Goal: Navigation & Orientation: Find specific page/section

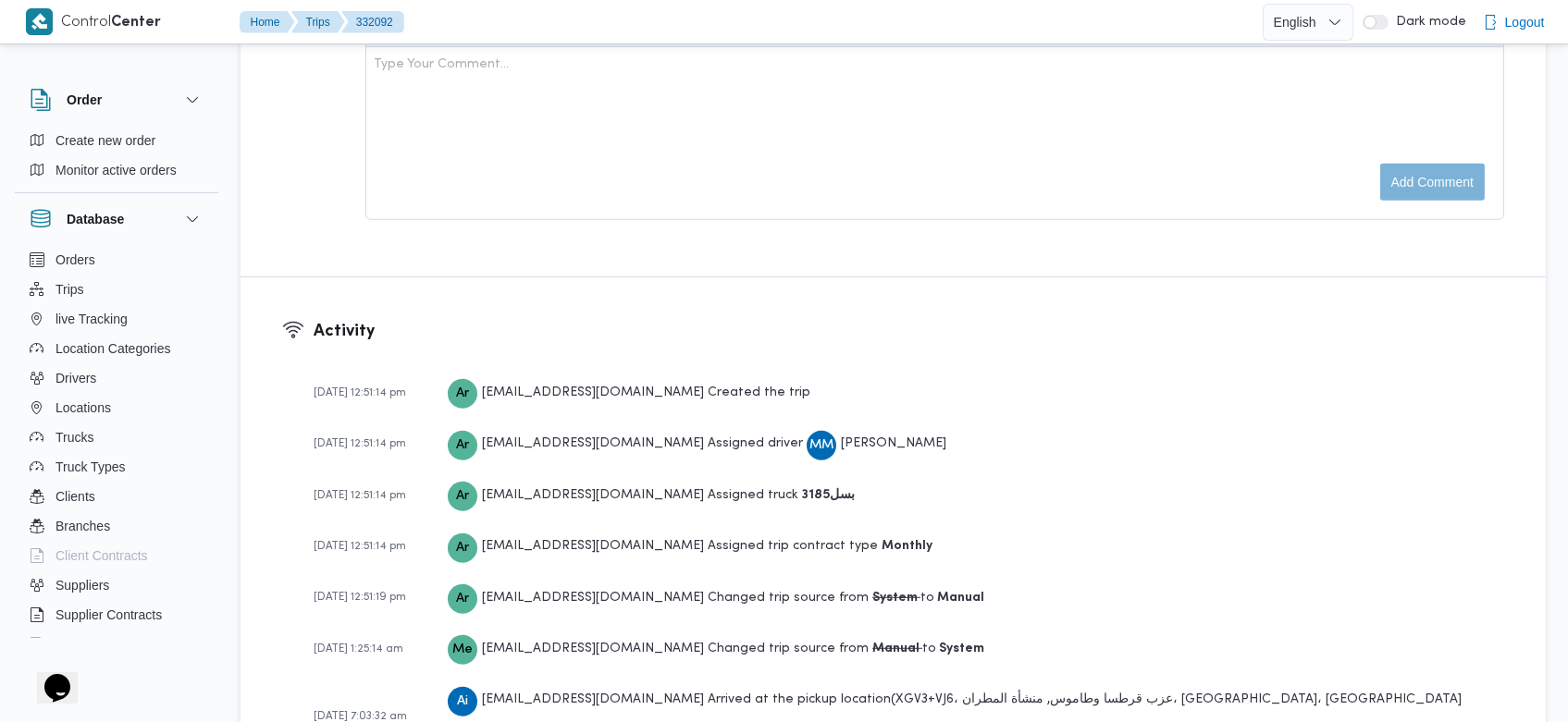
scroll to position [2733, 0]
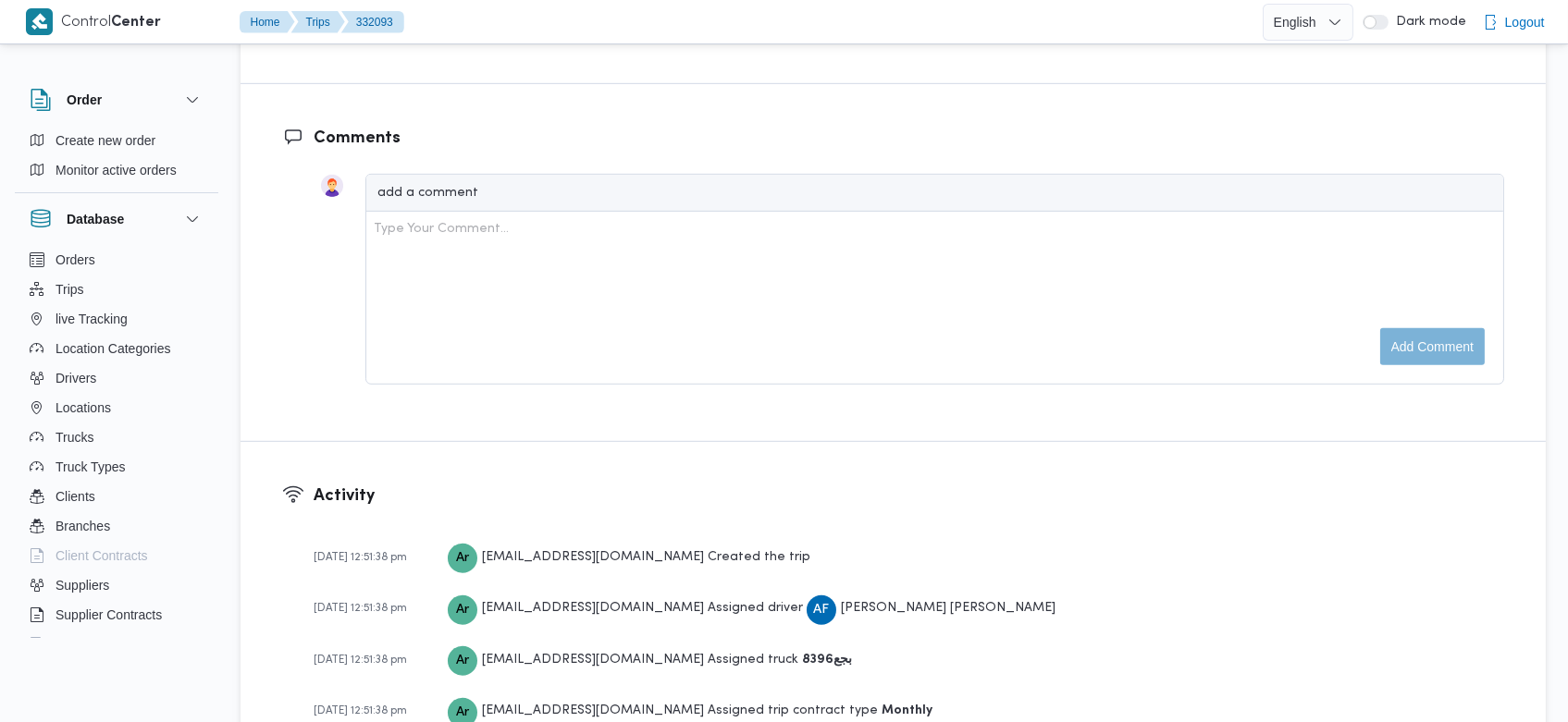
scroll to position [2784, 0]
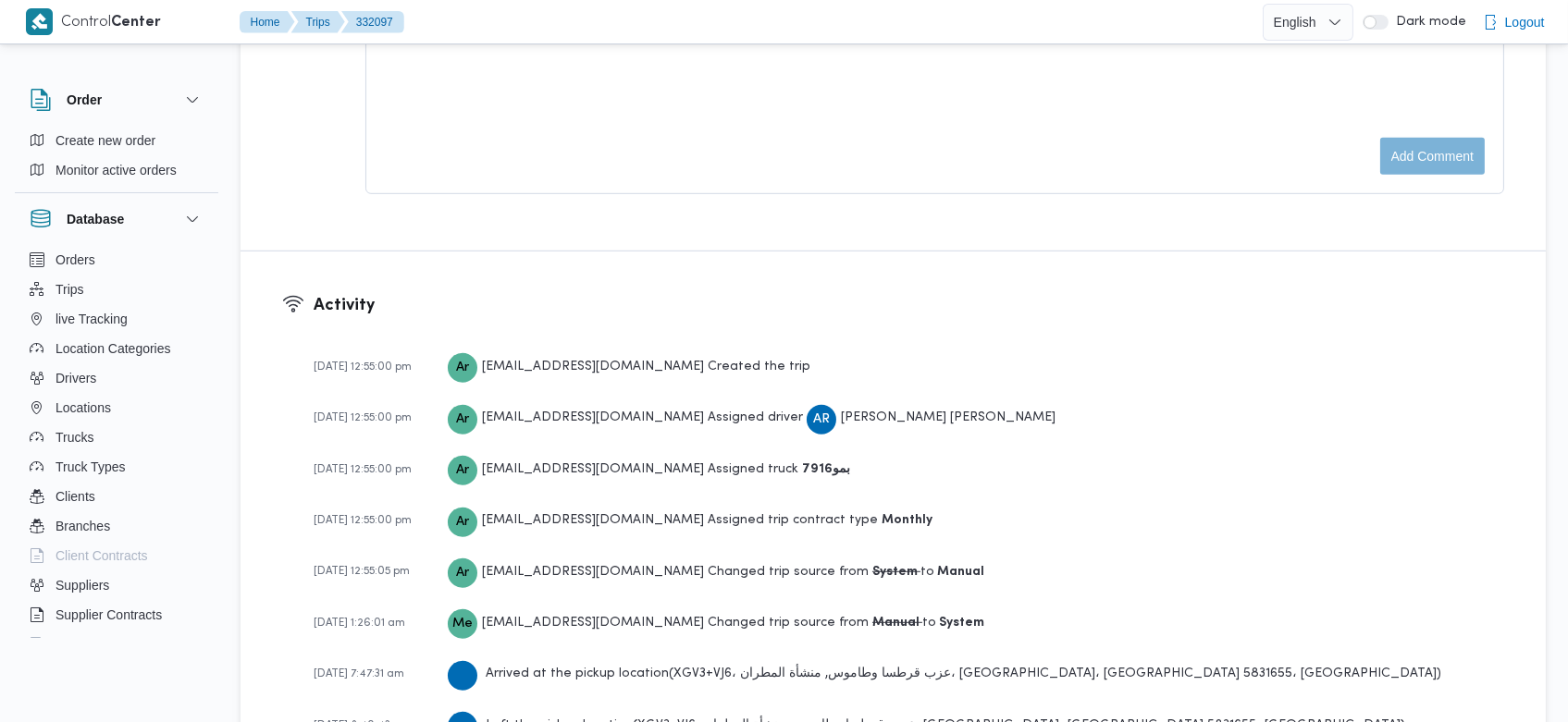
scroll to position [2784, 0]
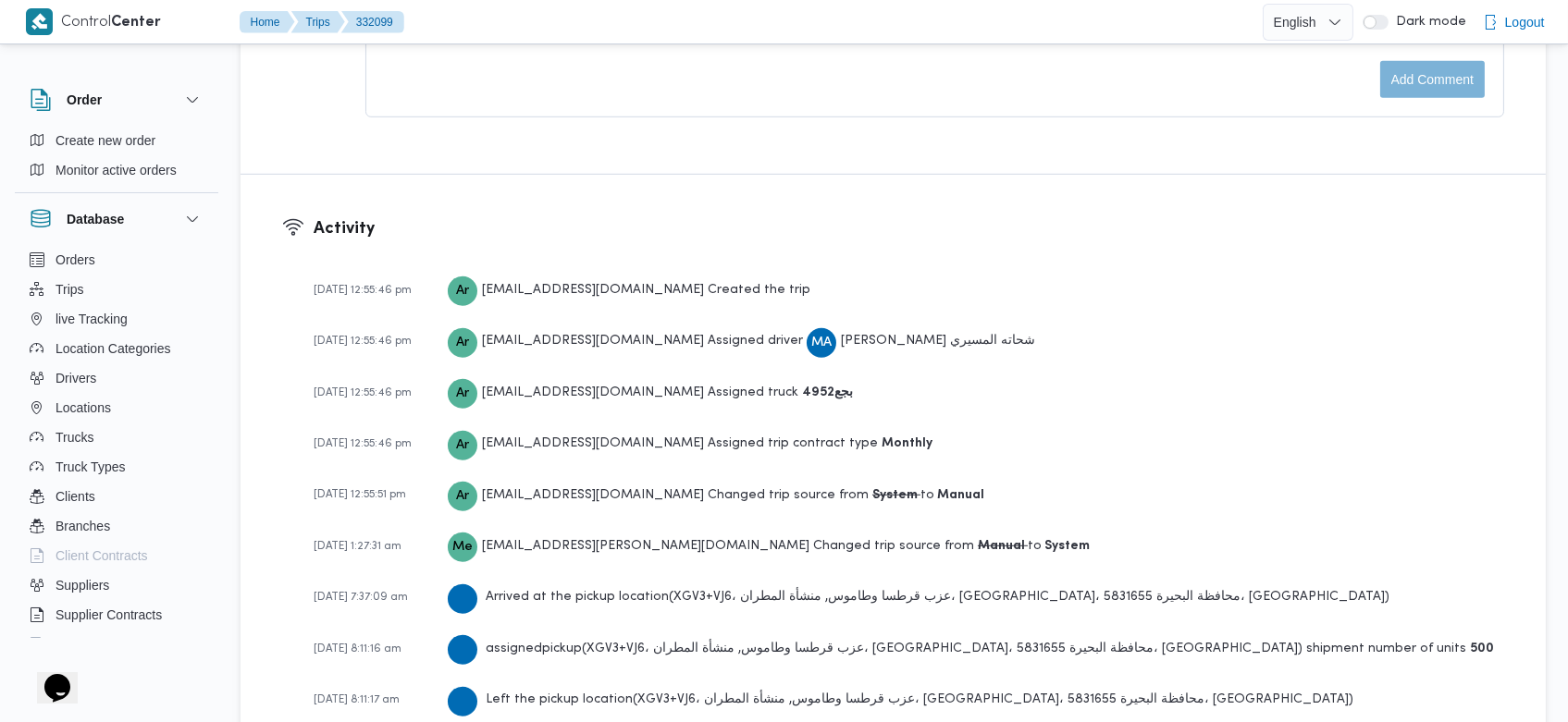
scroll to position [2838, 0]
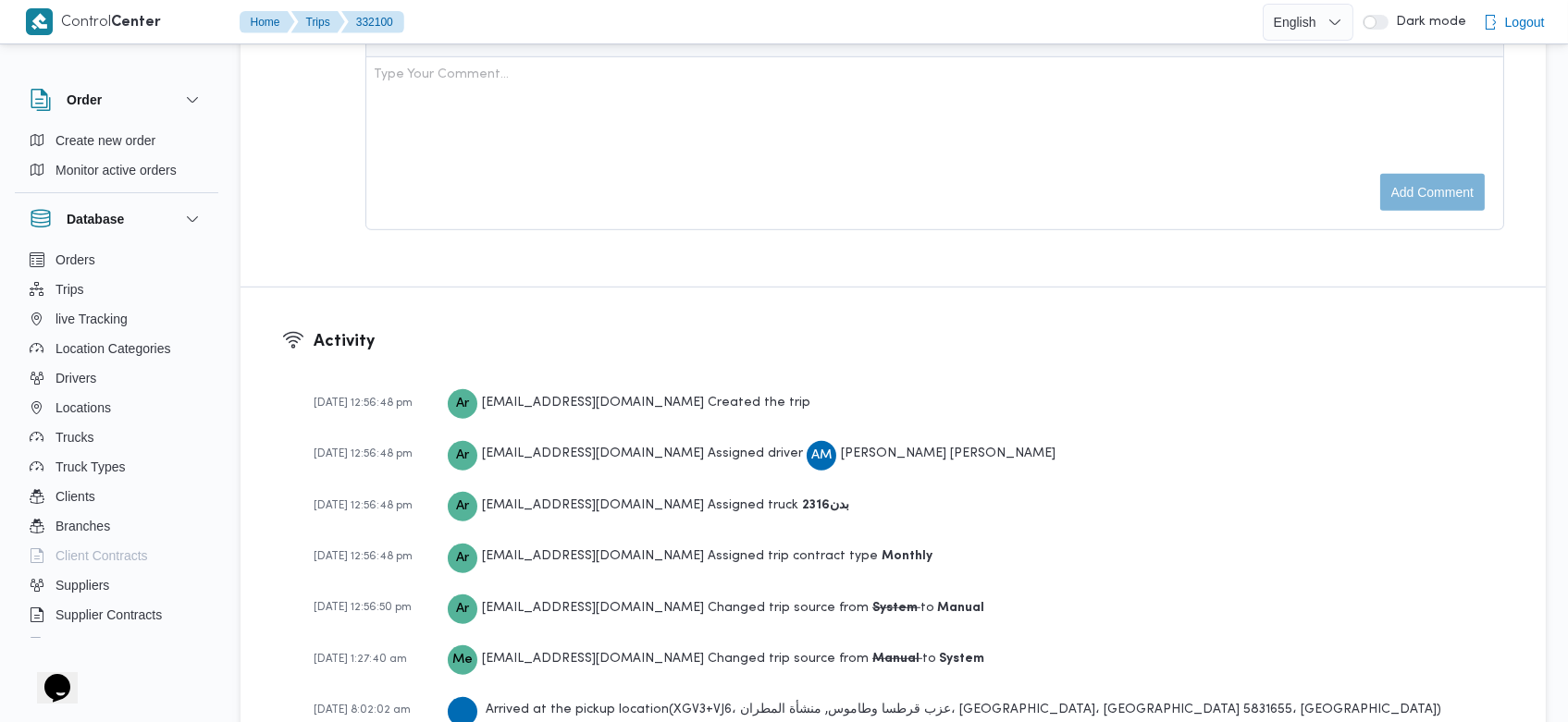
scroll to position [2784, 0]
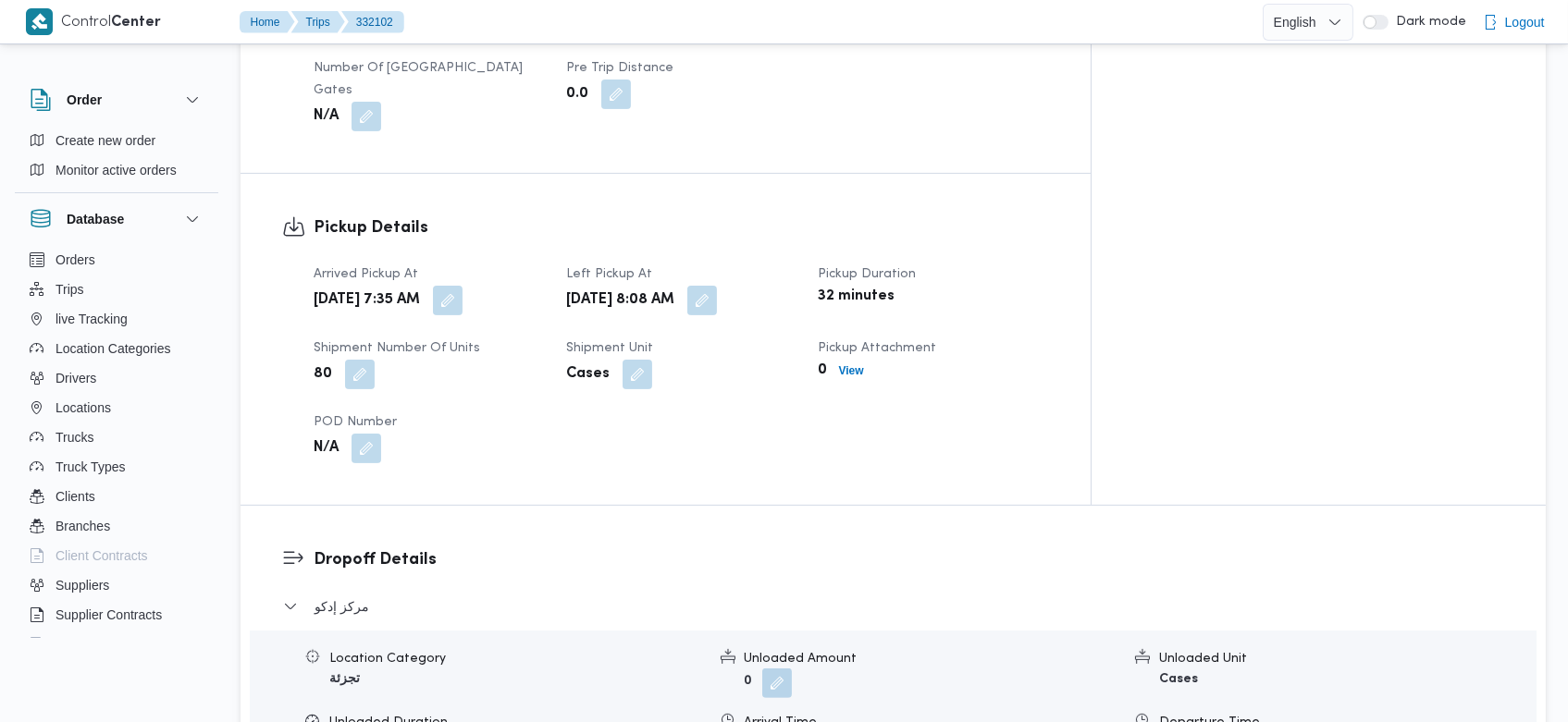
scroll to position [2733, 0]
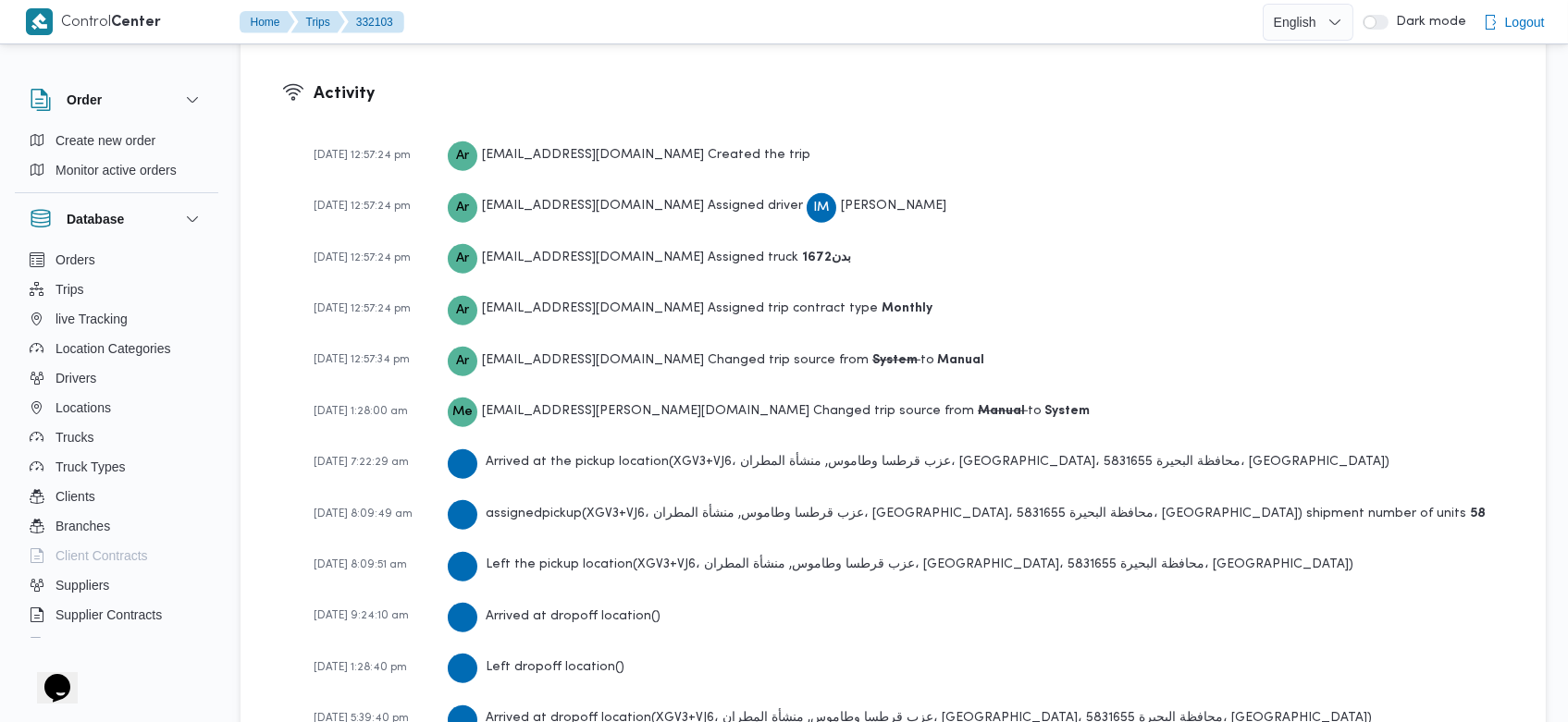
scroll to position [2733, 0]
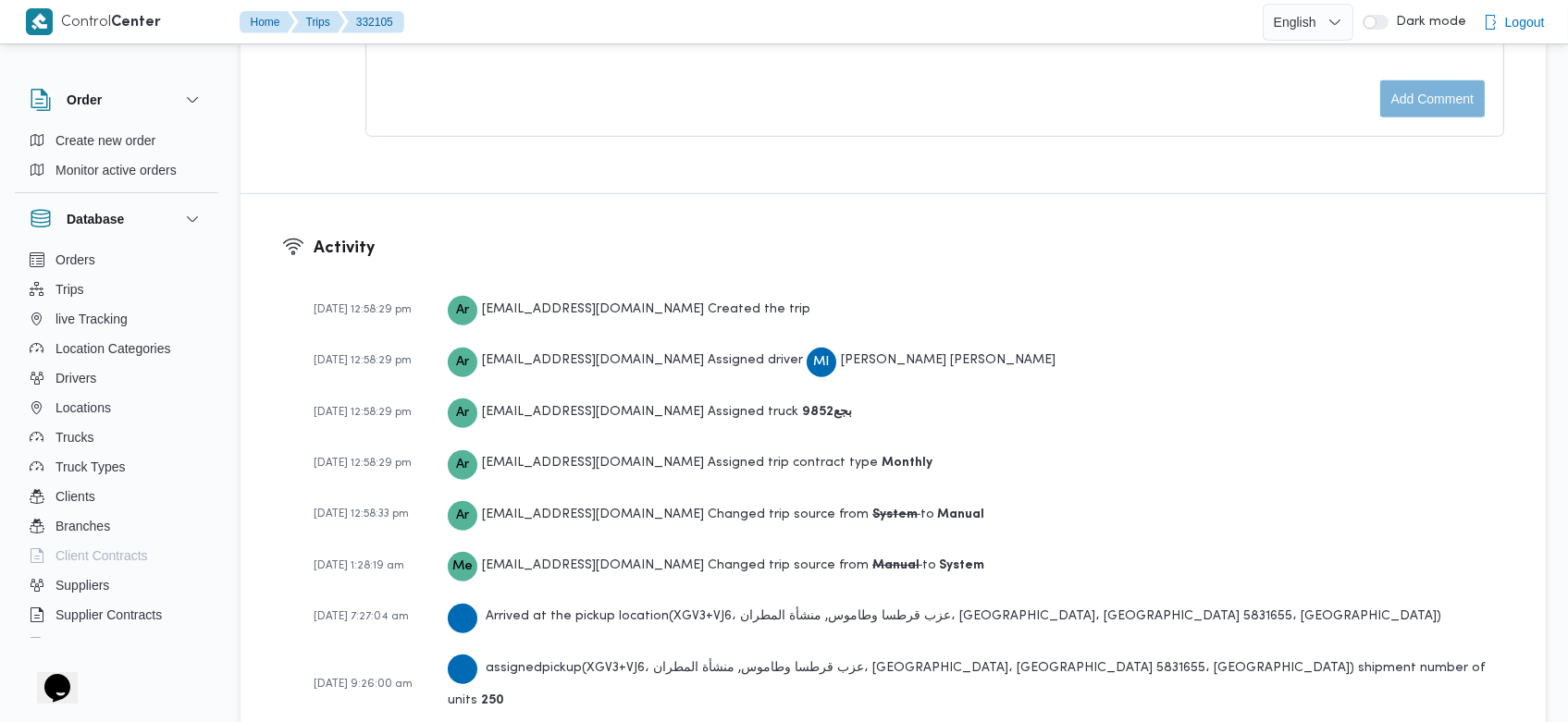
scroll to position [2763, 0]
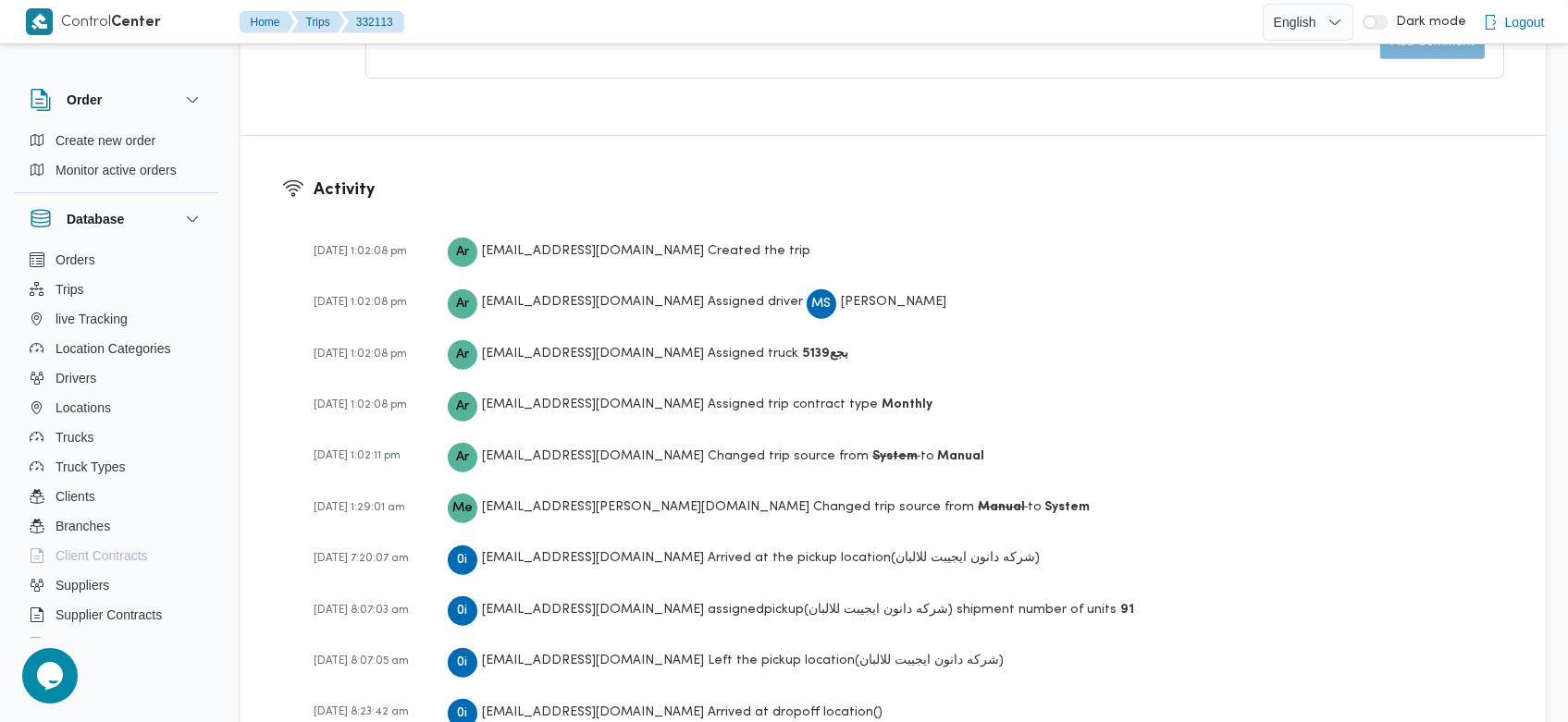
scroll to position [2838, 0]
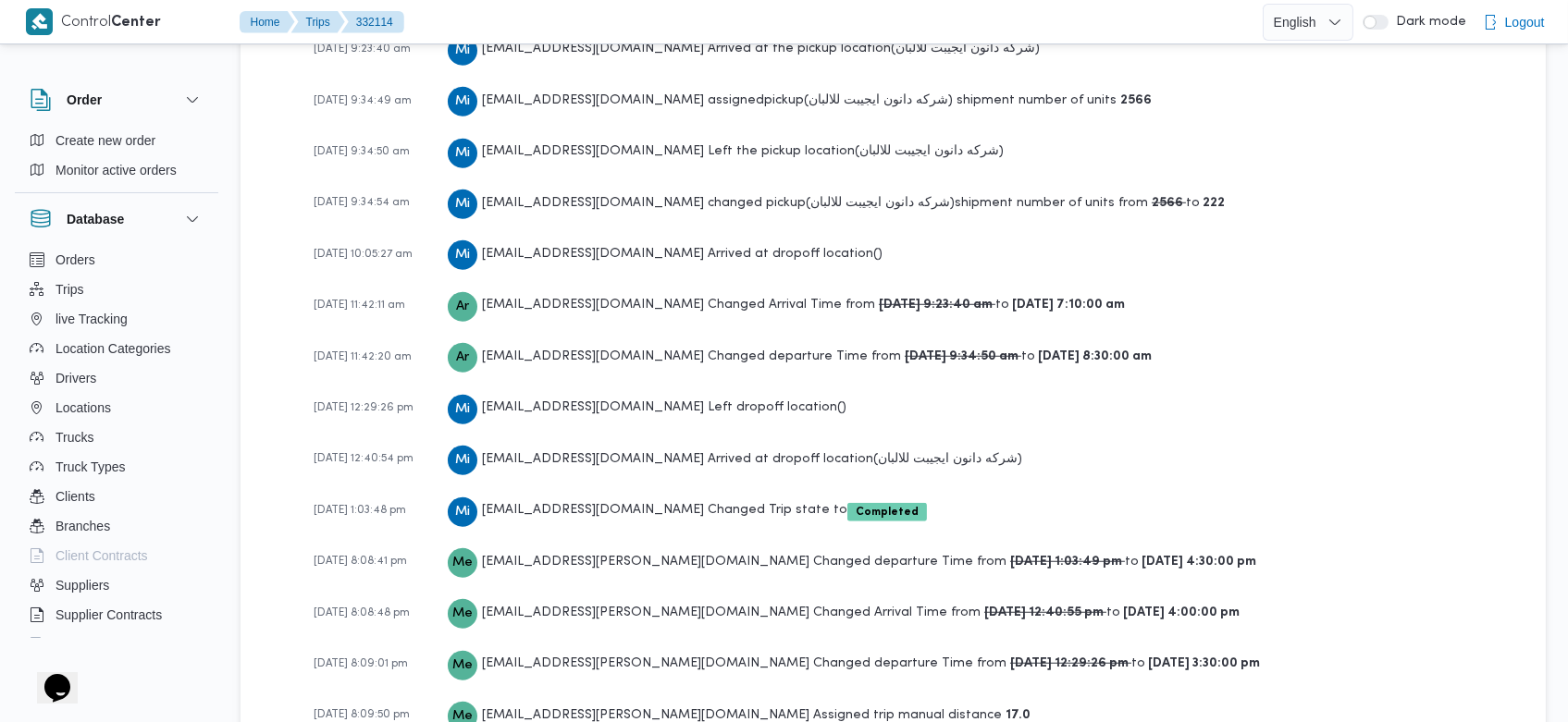
scroll to position [3047, 0]
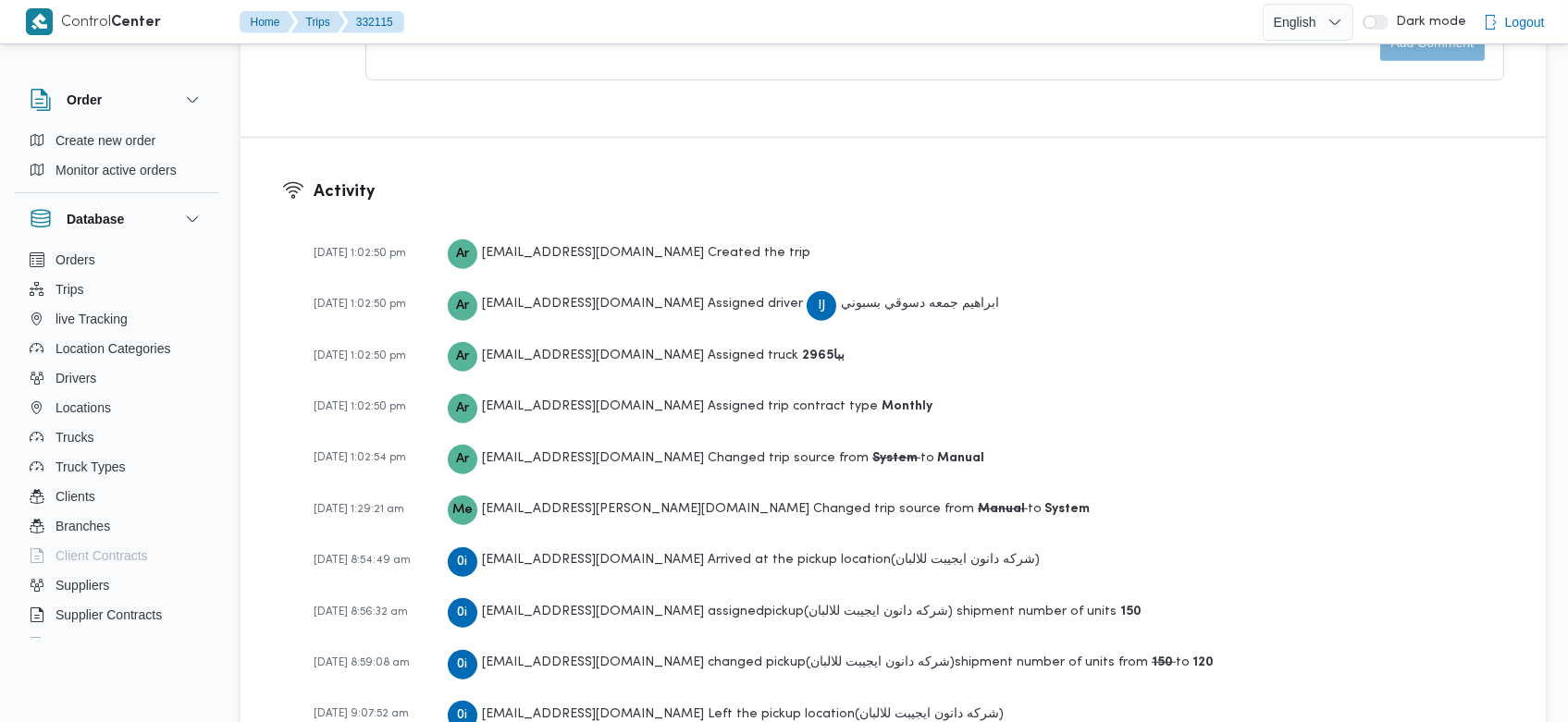
scroll to position [2838, 0]
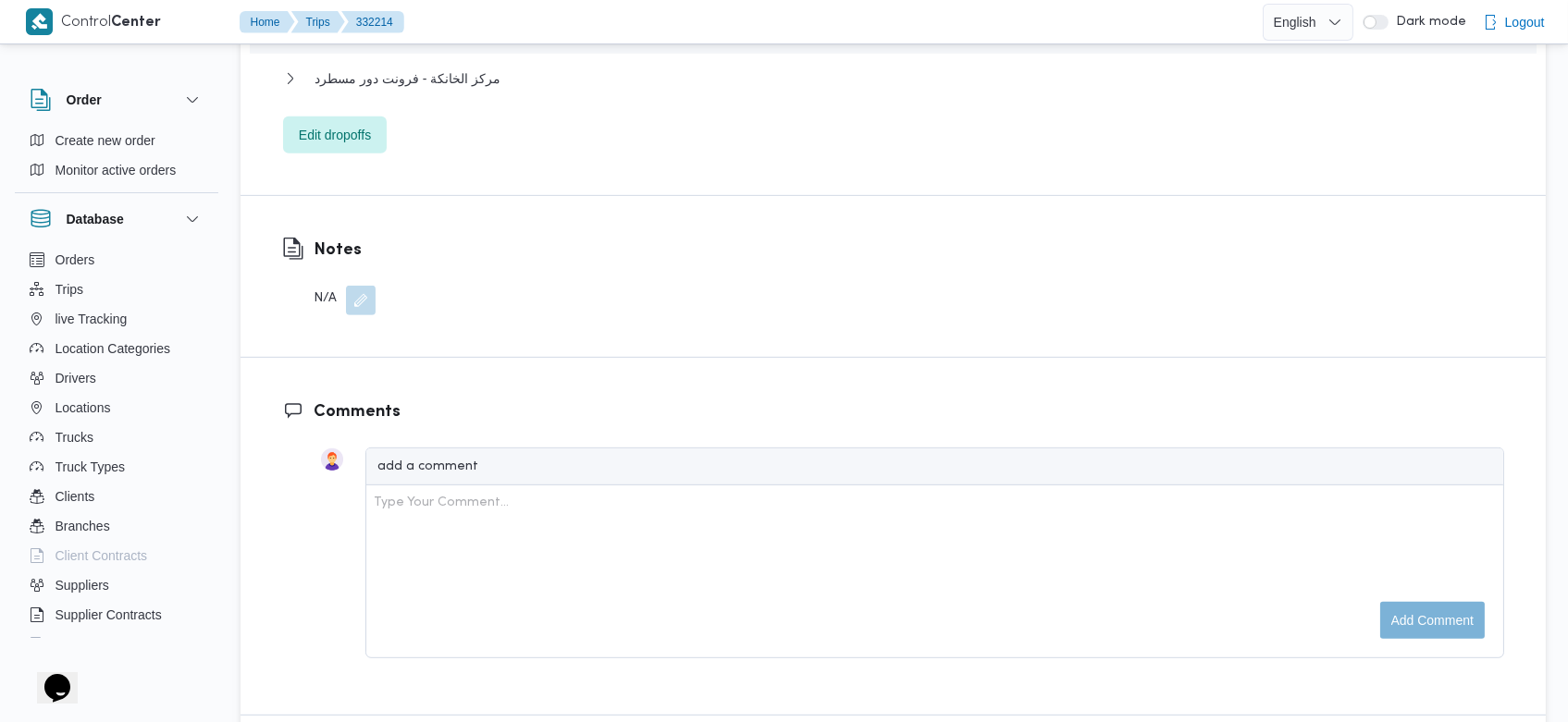
scroll to position [3062, 0]
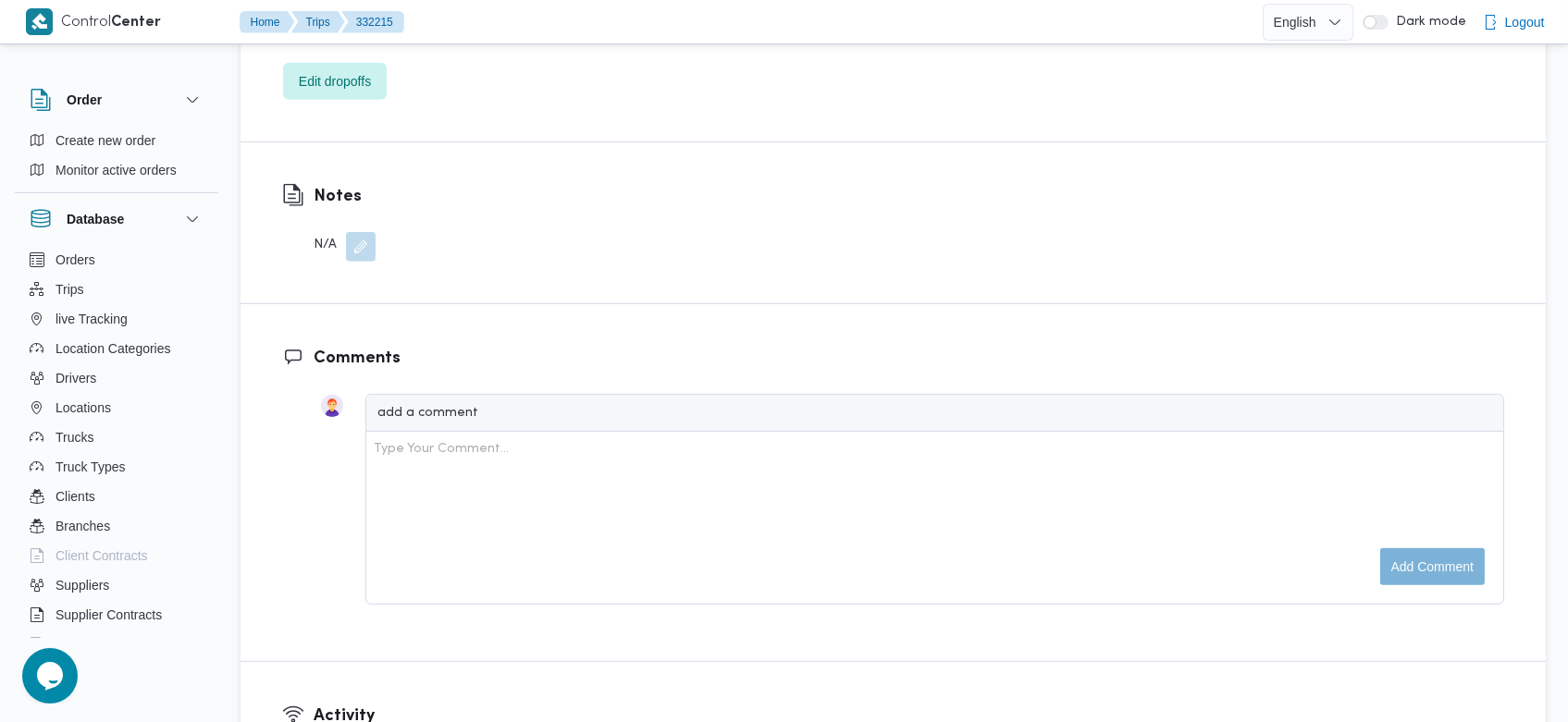
scroll to position [2748, 0]
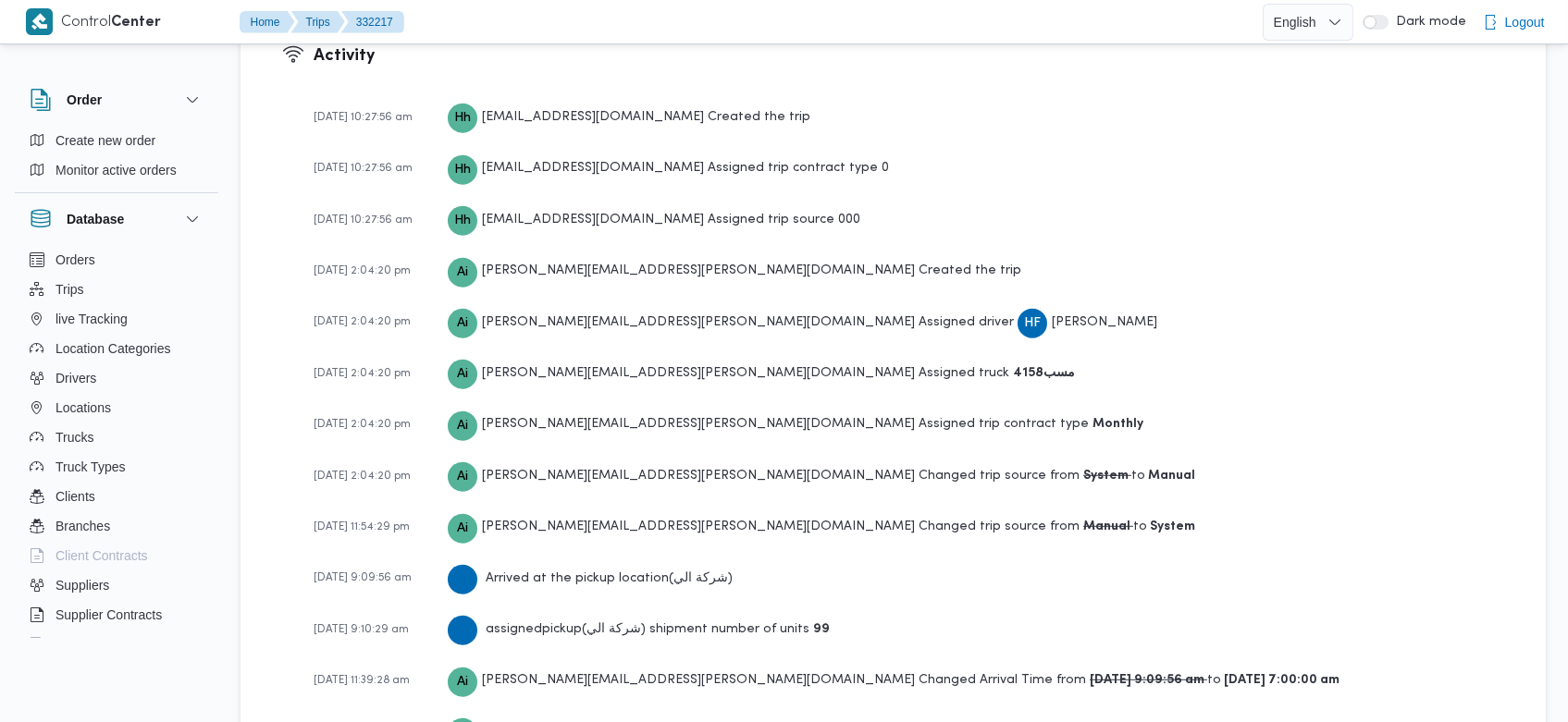
scroll to position [2852, 0]
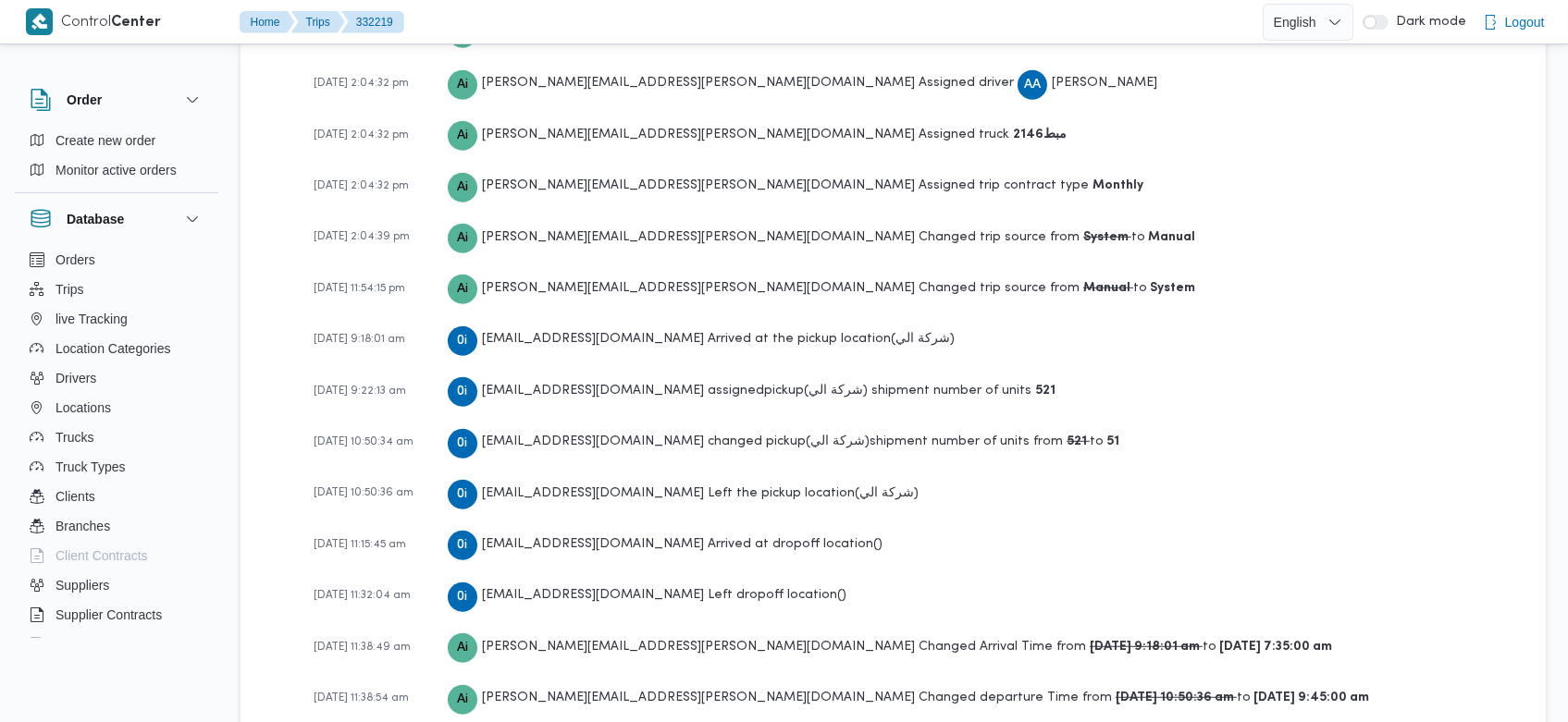
scroll to position [2956, 0]
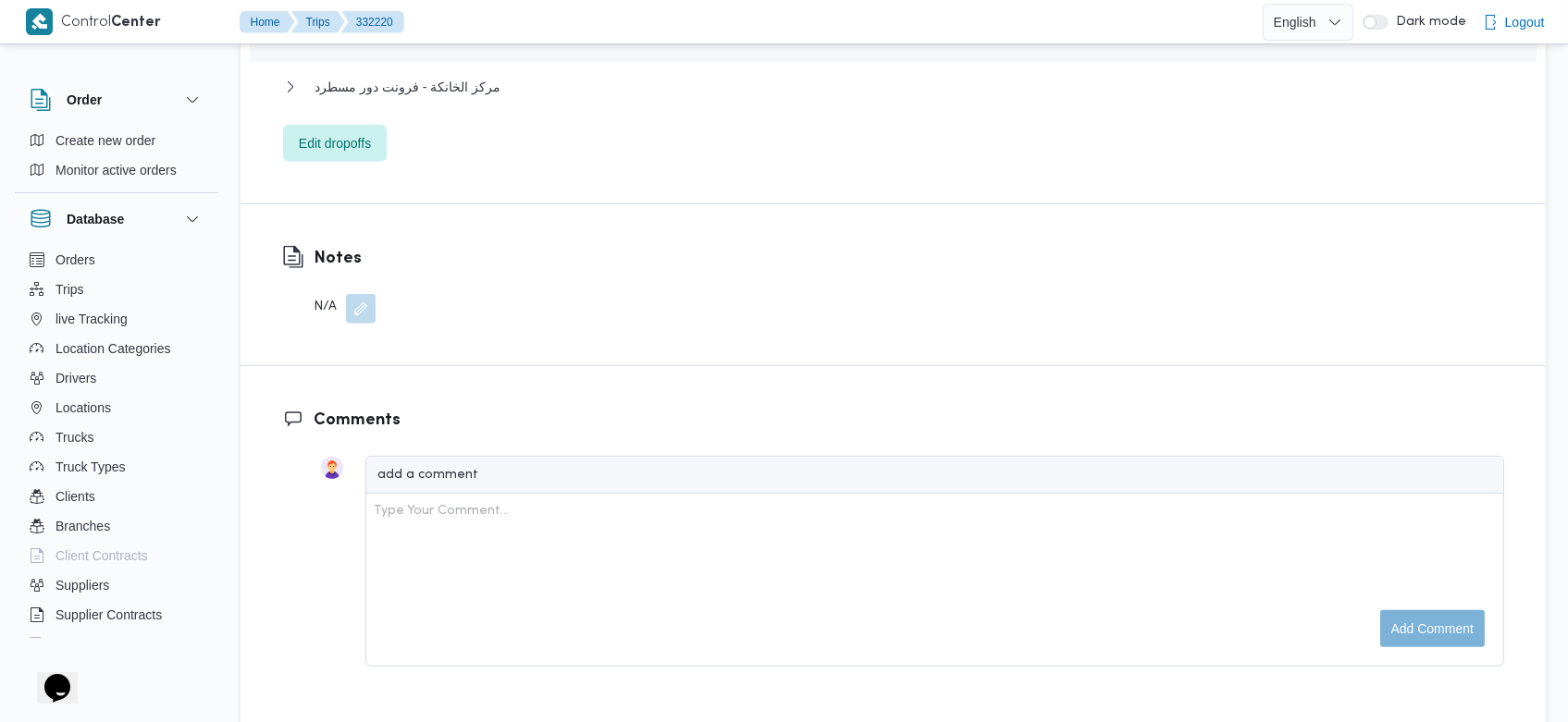
scroll to position [2852, 0]
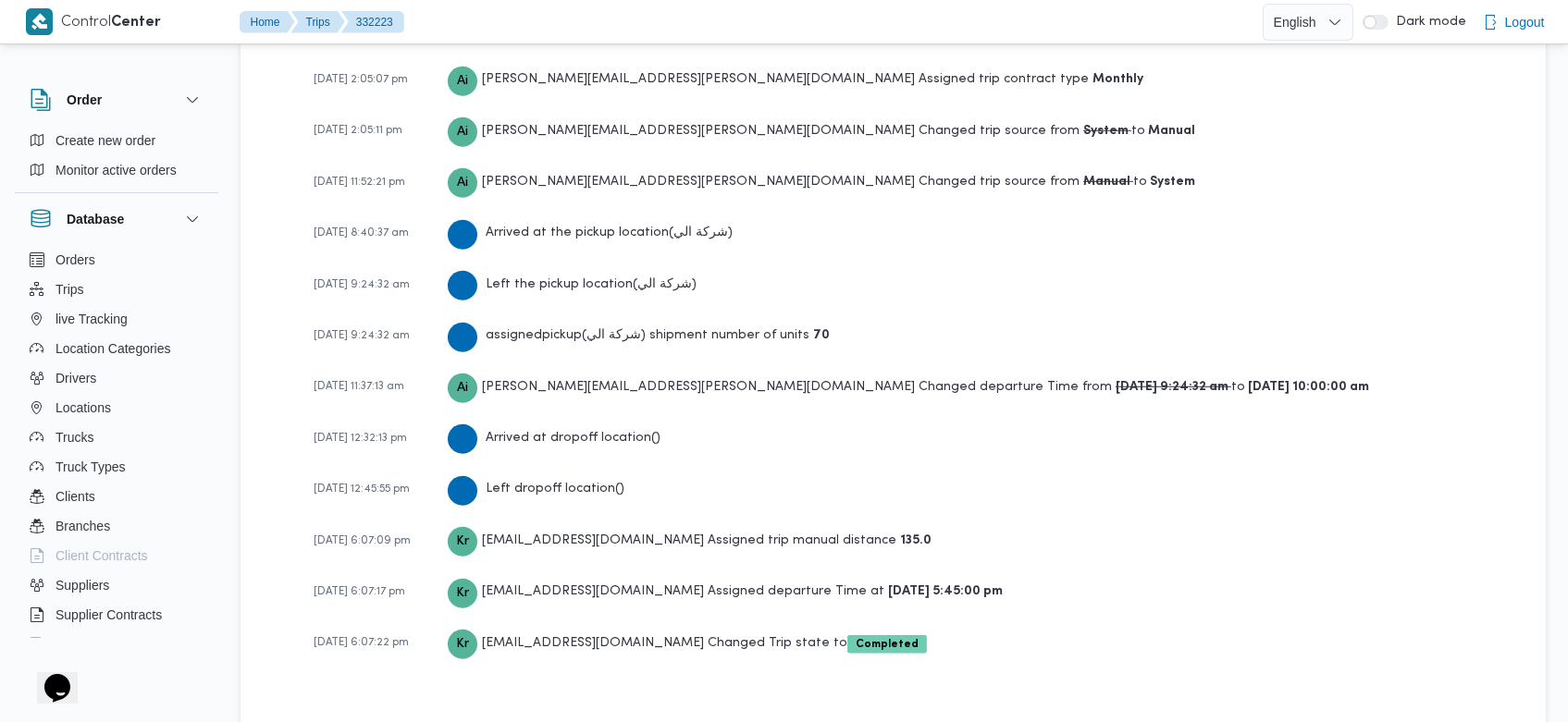
scroll to position [2799, 0]
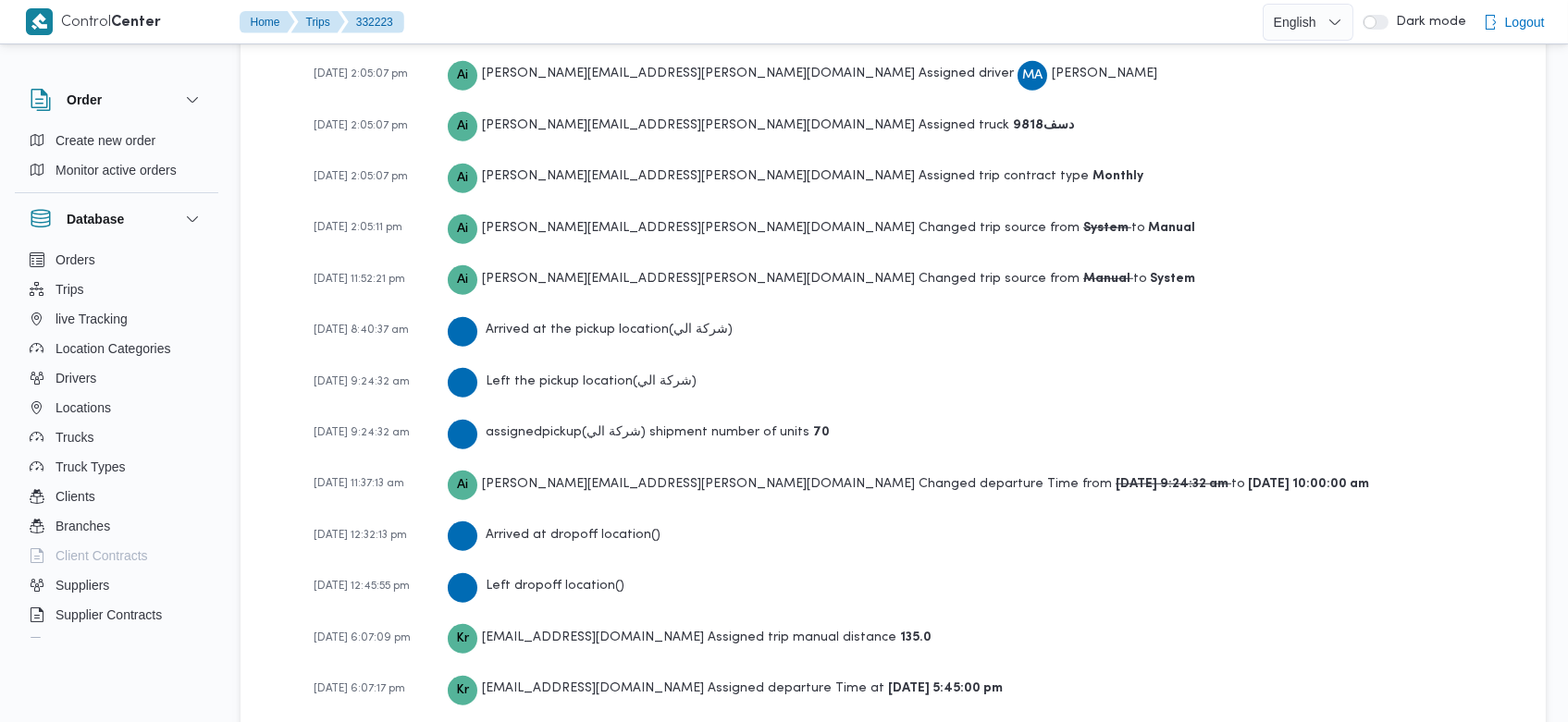
scroll to position [2799, 0]
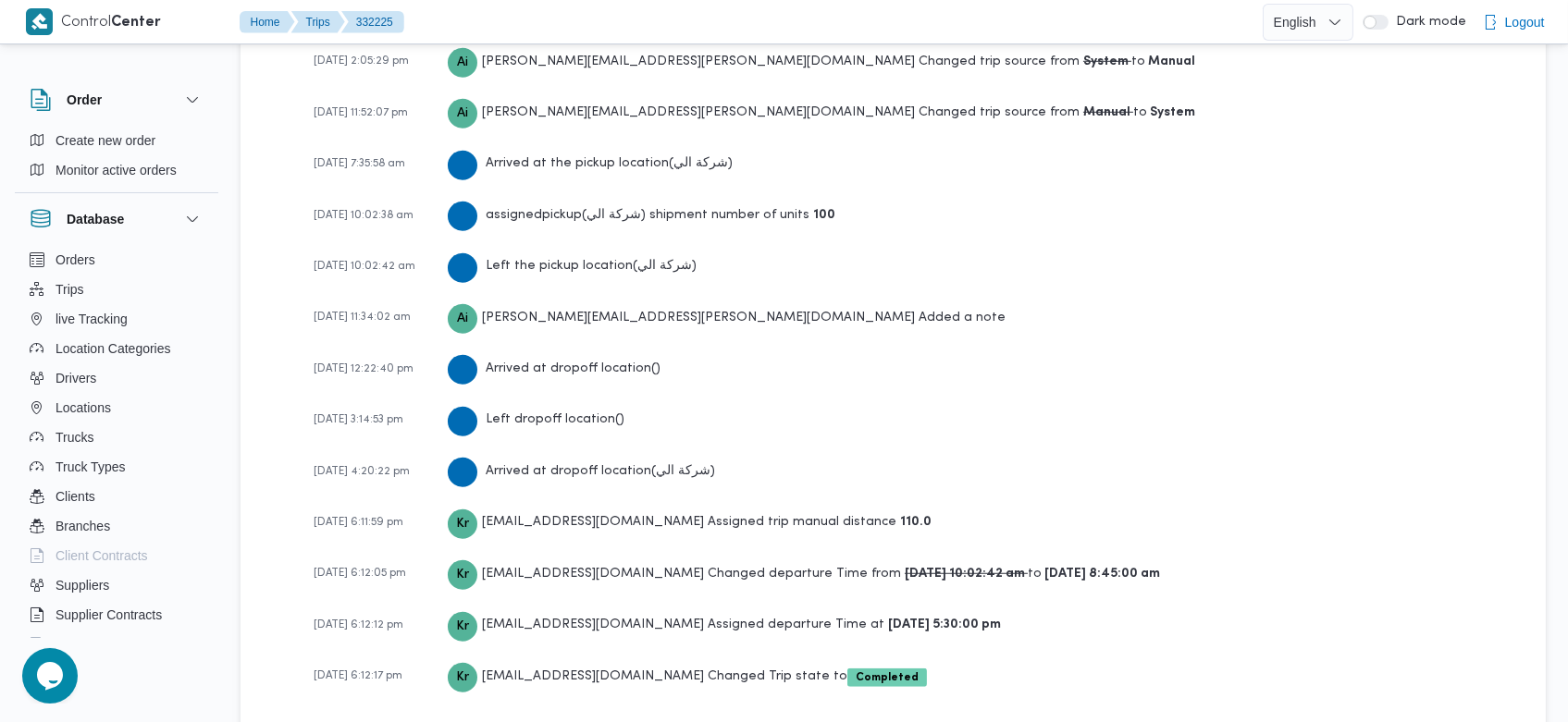
scroll to position [2905, 0]
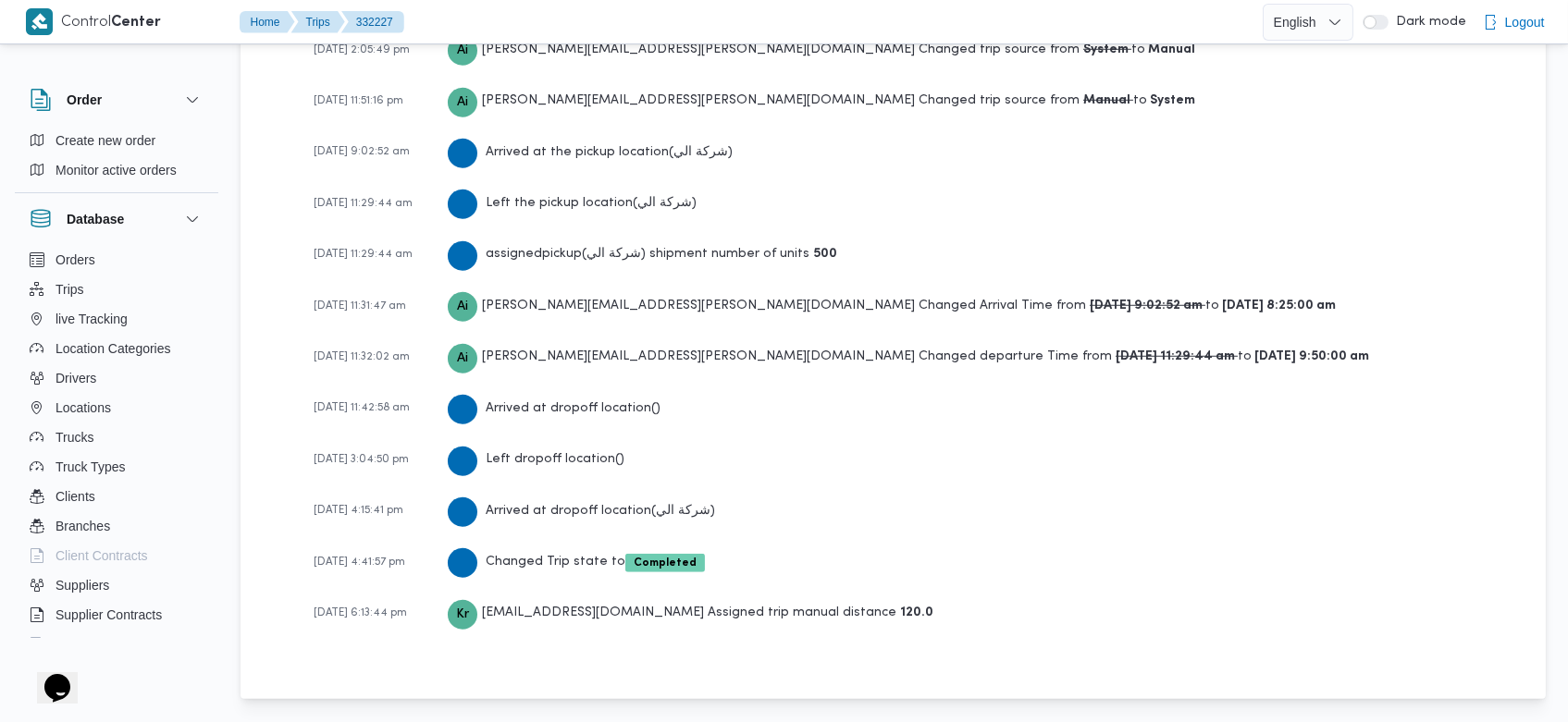
scroll to position [3009, 0]
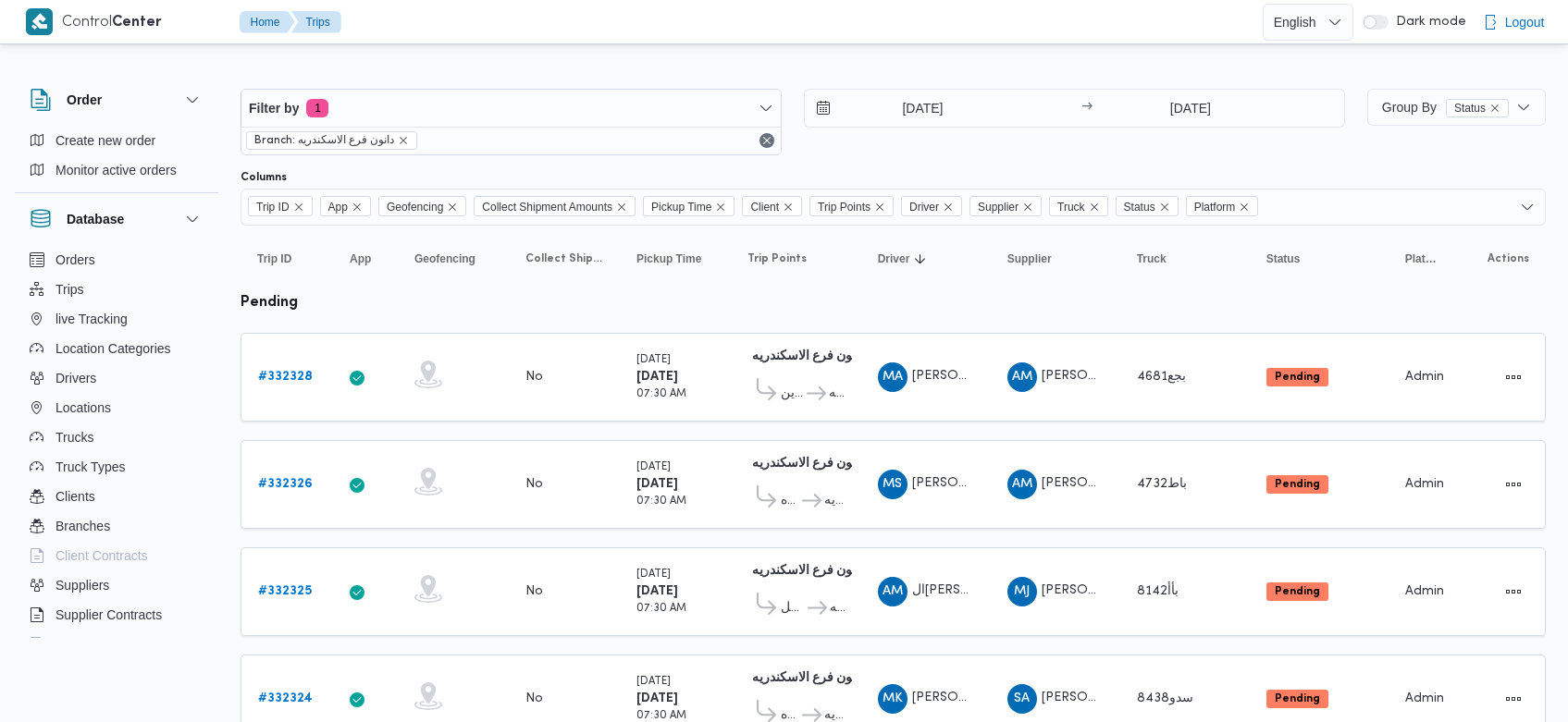
scroll to position [660, 0]
